Goal: Task Accomplishment & Management: Use online tool/utility

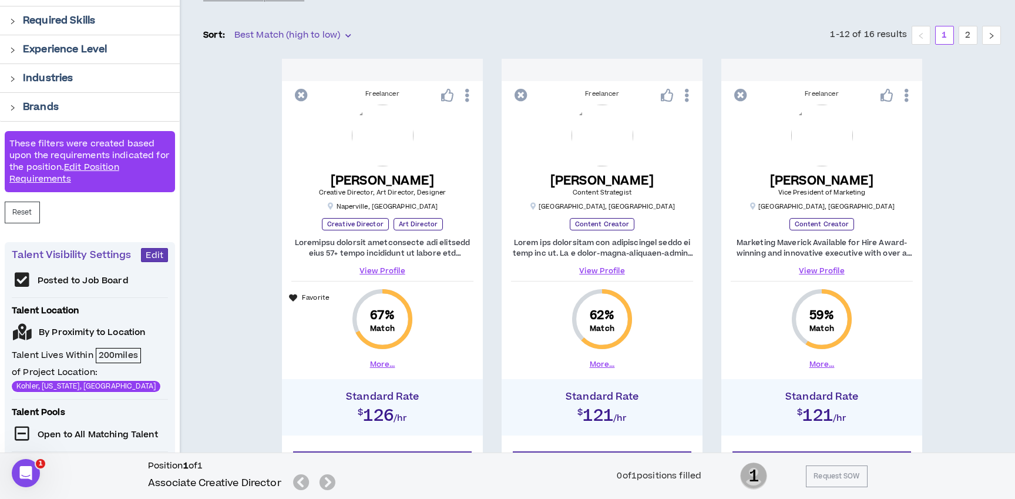
scroll to position [148, 0]
click at [833, 269] on link "View Profile" at bounding box center [821, 270] width 182 height 11
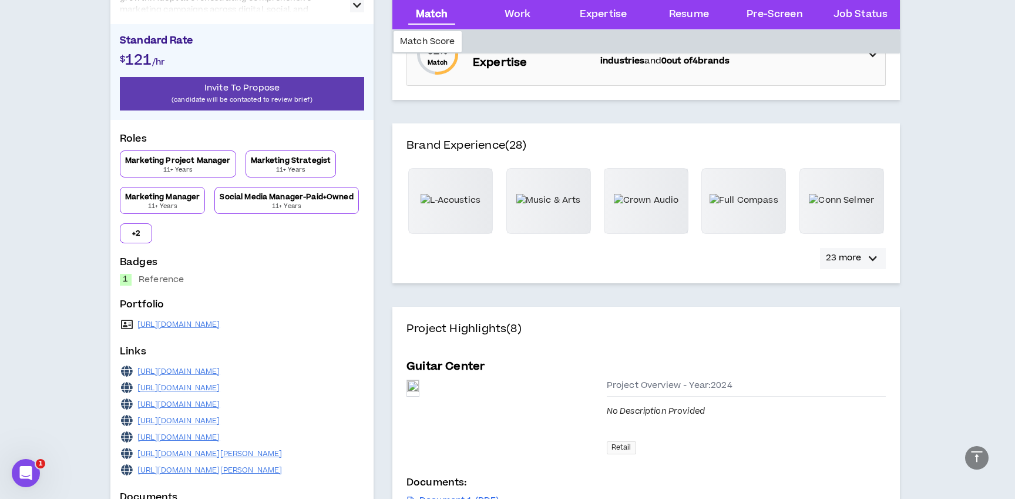
scroll to position [312, 0]
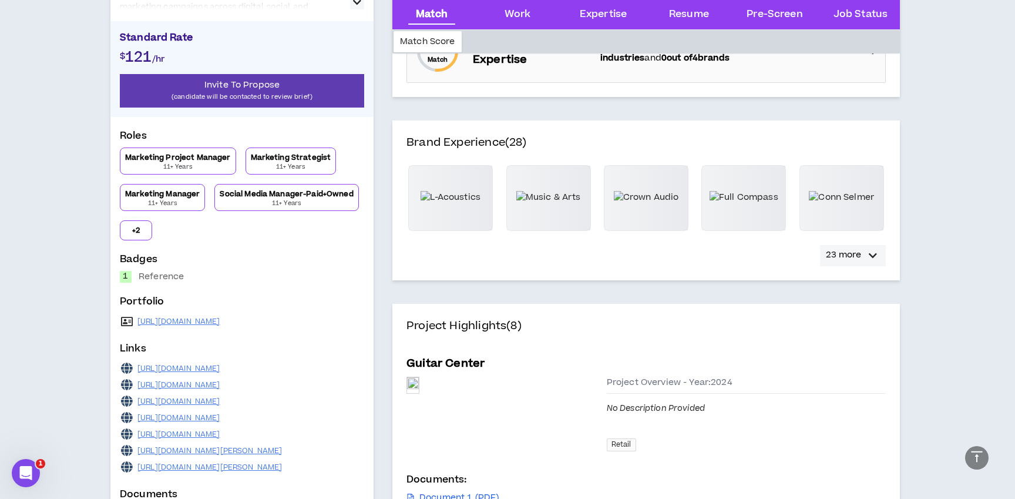
click at [857, 250] on p "23 more" at bounding box center [843, 254] width 35 height 13
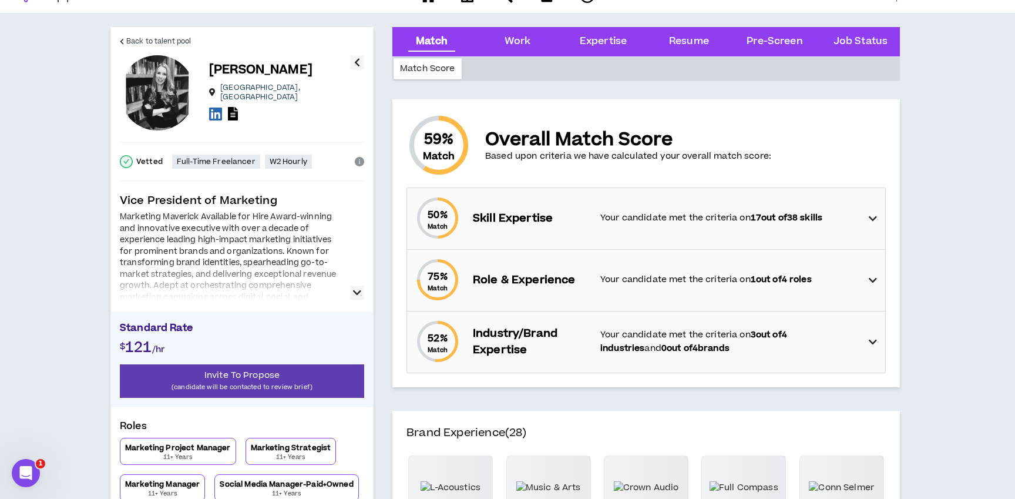
scroll to position [0, 0]
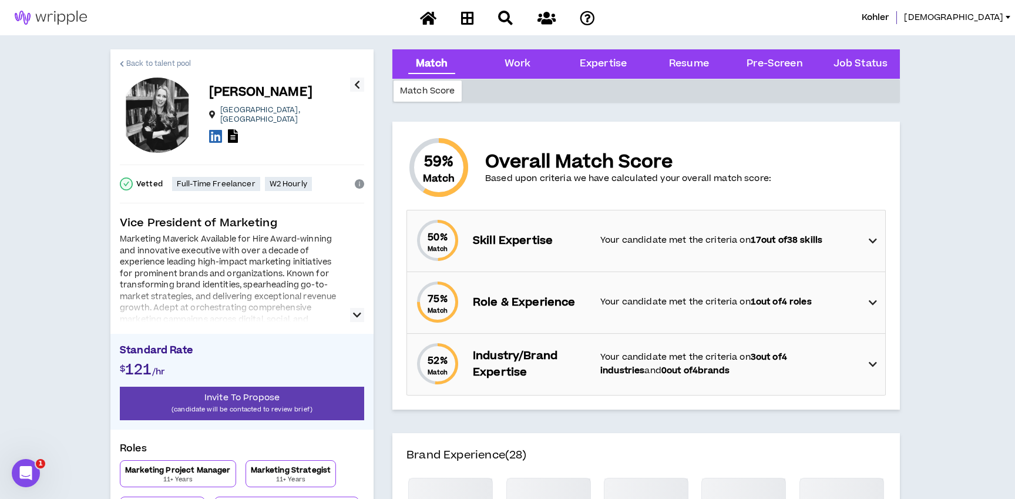
click at [170, 65] on span "Back to talent pool" at bounding box center [158, 63] width 65 height 11
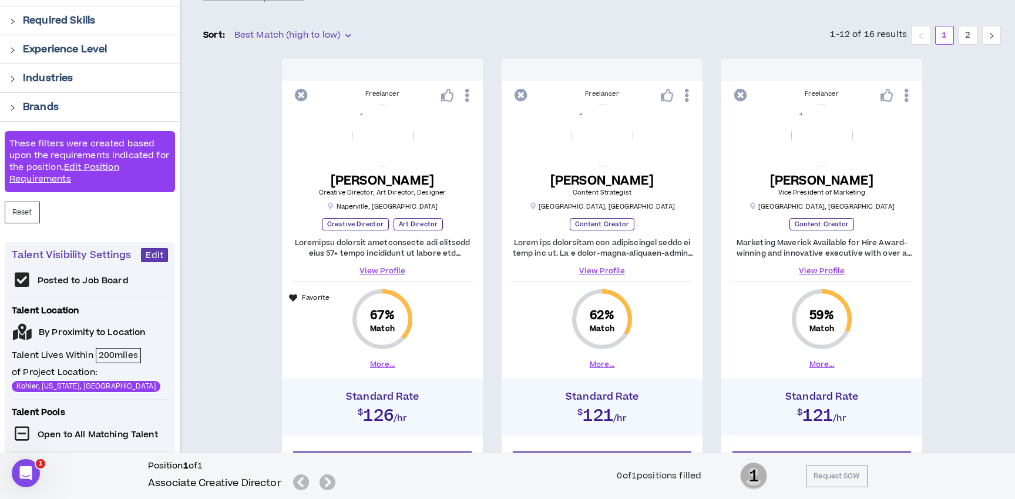
scroll to position [149, 0]
click at [380, 268] on link "View Profile" at bounding box center [382, 270] width 182 height 11
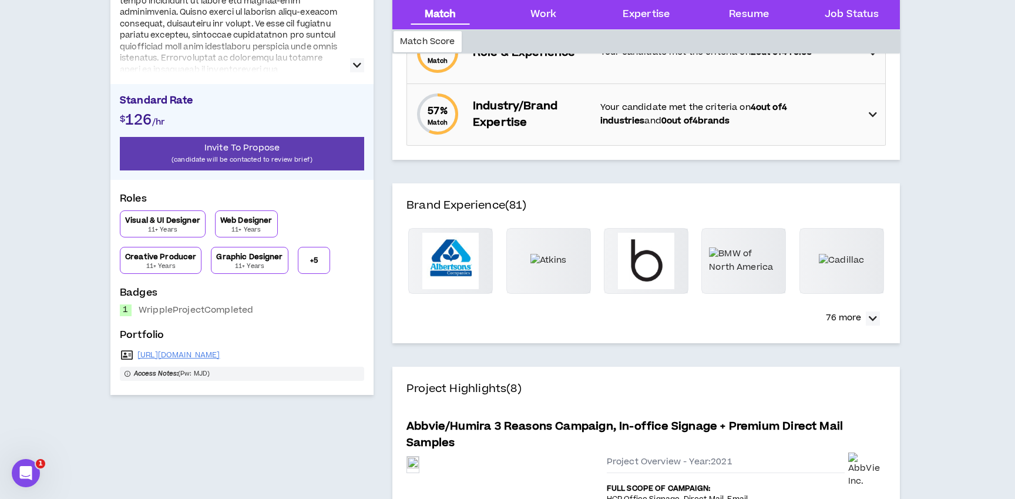
scroll to position [271, 0]
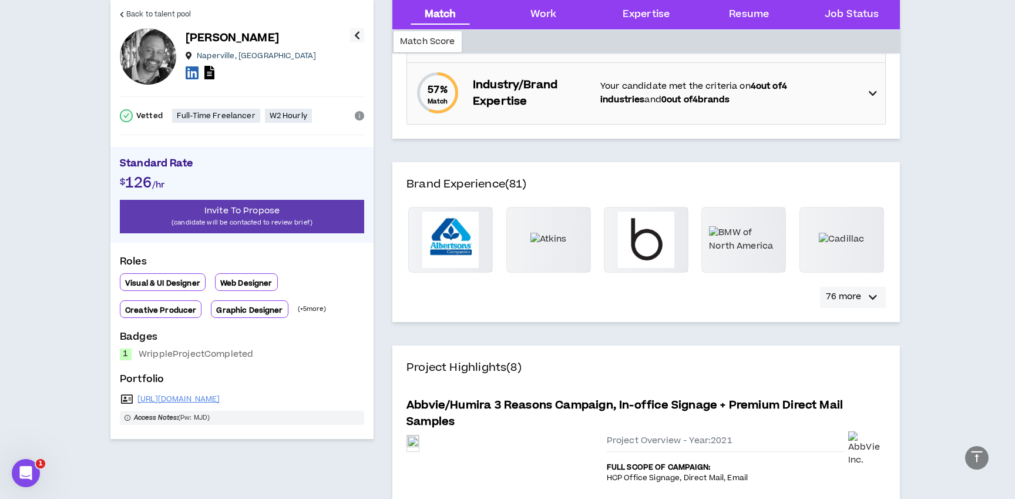
click at [847, 295] on p "76 more" at bounding box center [843, 296] width 35 height 13
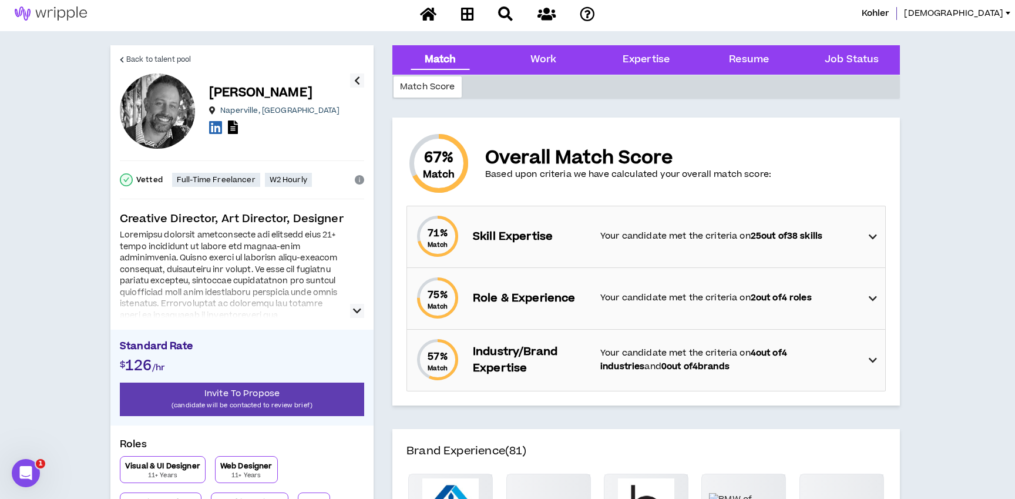
scroll to position [7, 0]
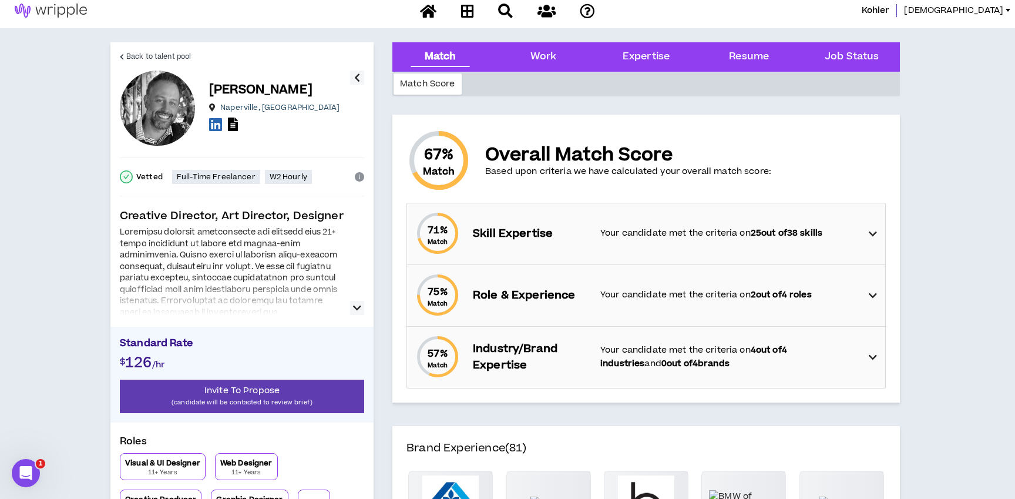
click at [356, 307] on icon "button" at bounding box center [357, 308] width 8 height 14
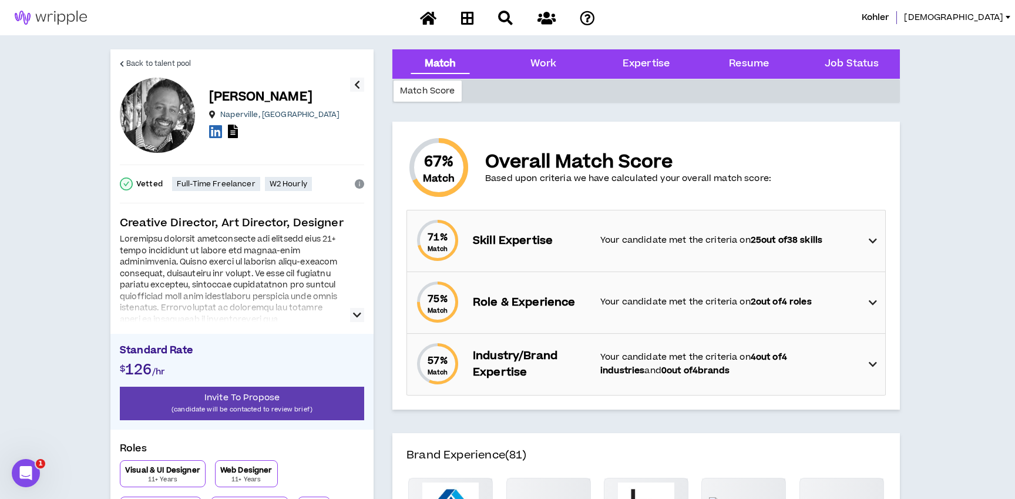
scroll to position [1, 0]
click at [356, 311] on icon "button" at bounding box center [357, 314] width 8 height 14
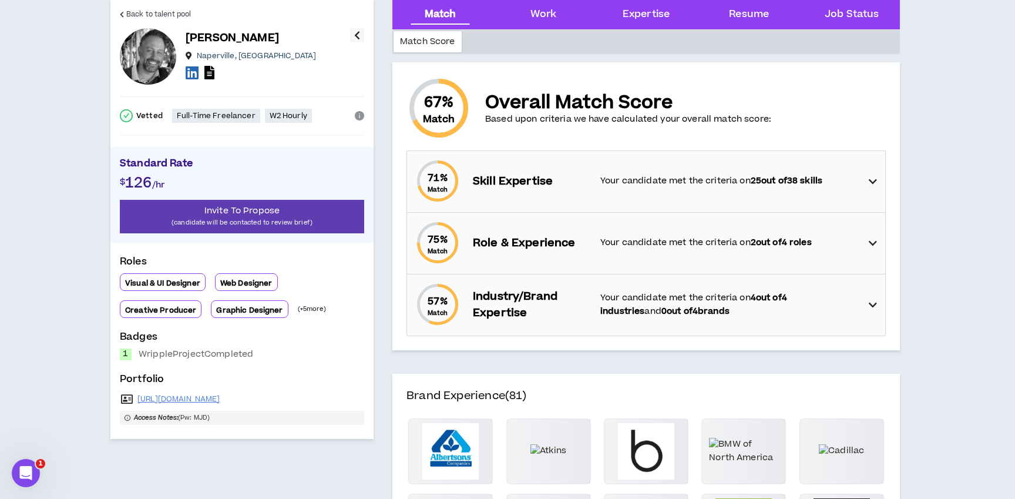
scroll to position [65, 0]
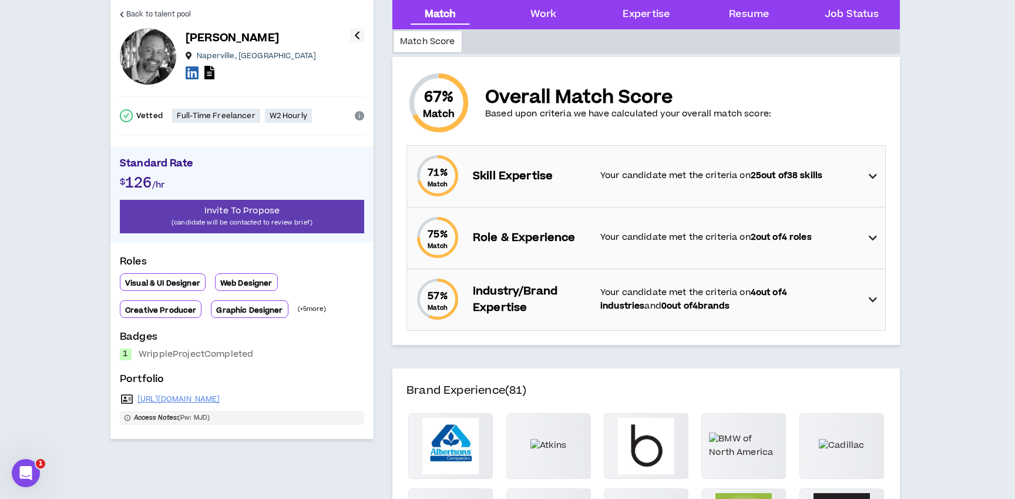
click at [359, 34] on icon "button" at bounding box center [357, 35] width 6 height 14
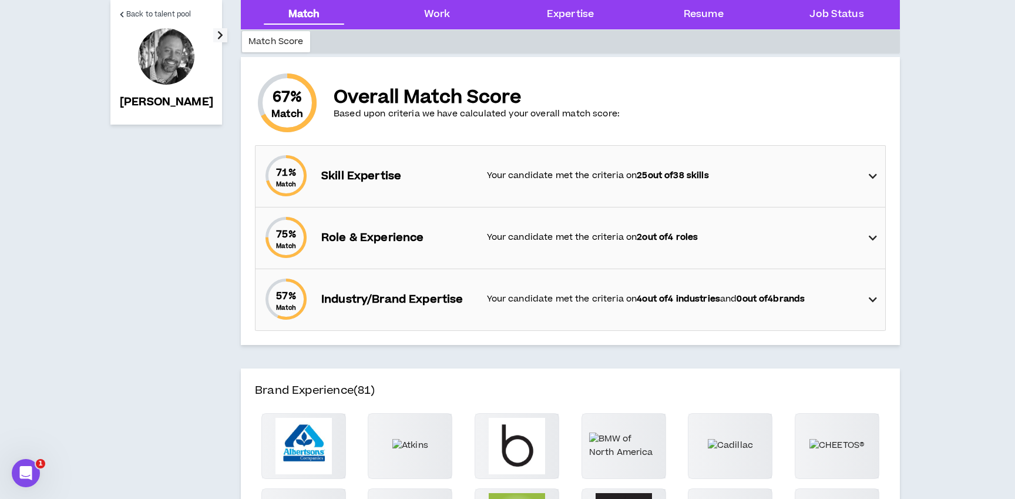
click at [217, 37] on icon "button" at bounding box center [220, 35] width 6 height 14
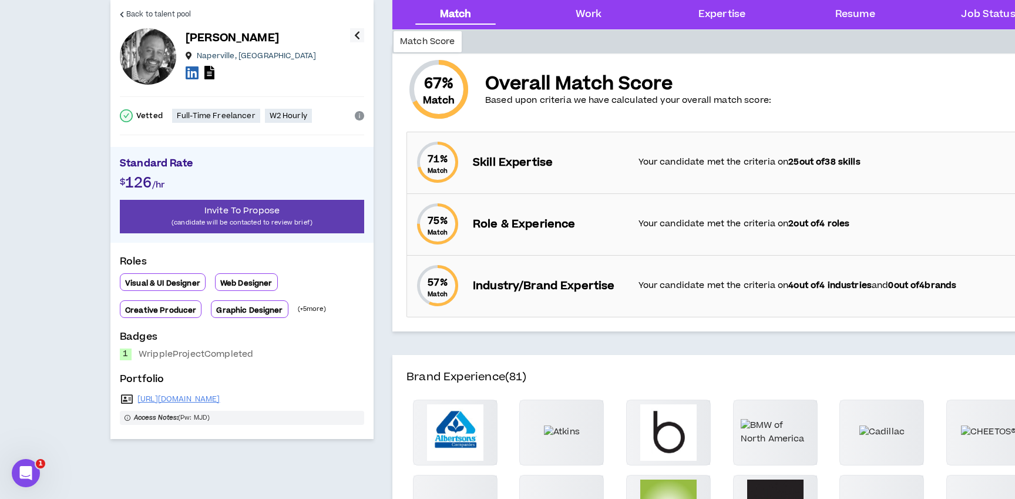
scroll to position [66, 0]
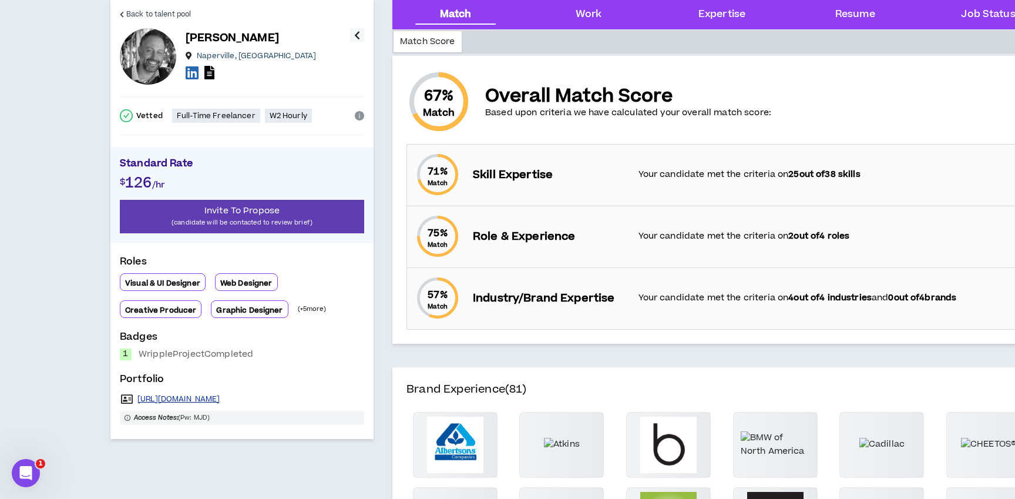
click at [220, 397] on link "[URL][DOMAIN_NAME]" at bounding box center [178, 398] width 83 height 9
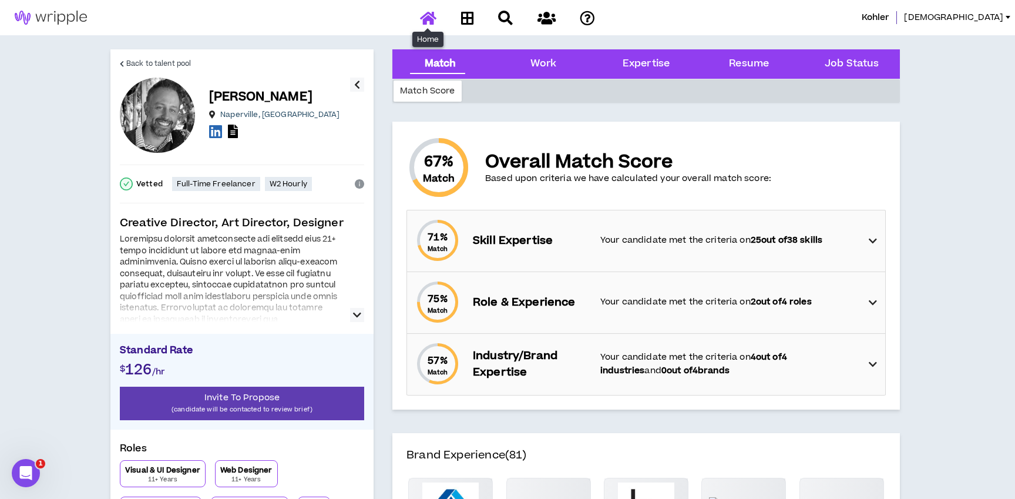
click at [428, 20] on icon at bounding box center [428, 18] width 16 height 15
